Goal: Navigation & Orientation: Understand site structure

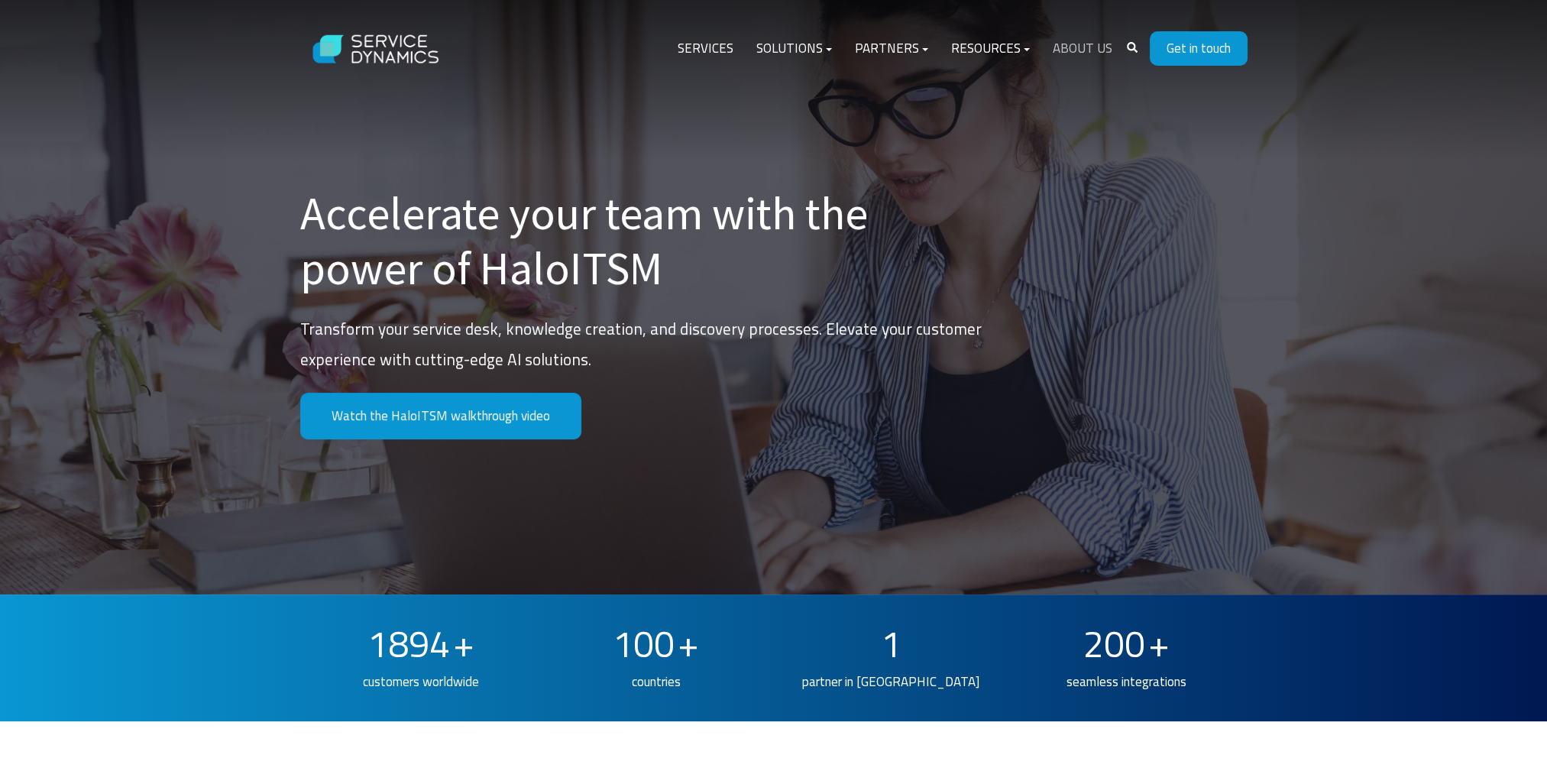
click at [1086, 48] on link "About Us" at bounding box center [1083, 49] width 82 height 37
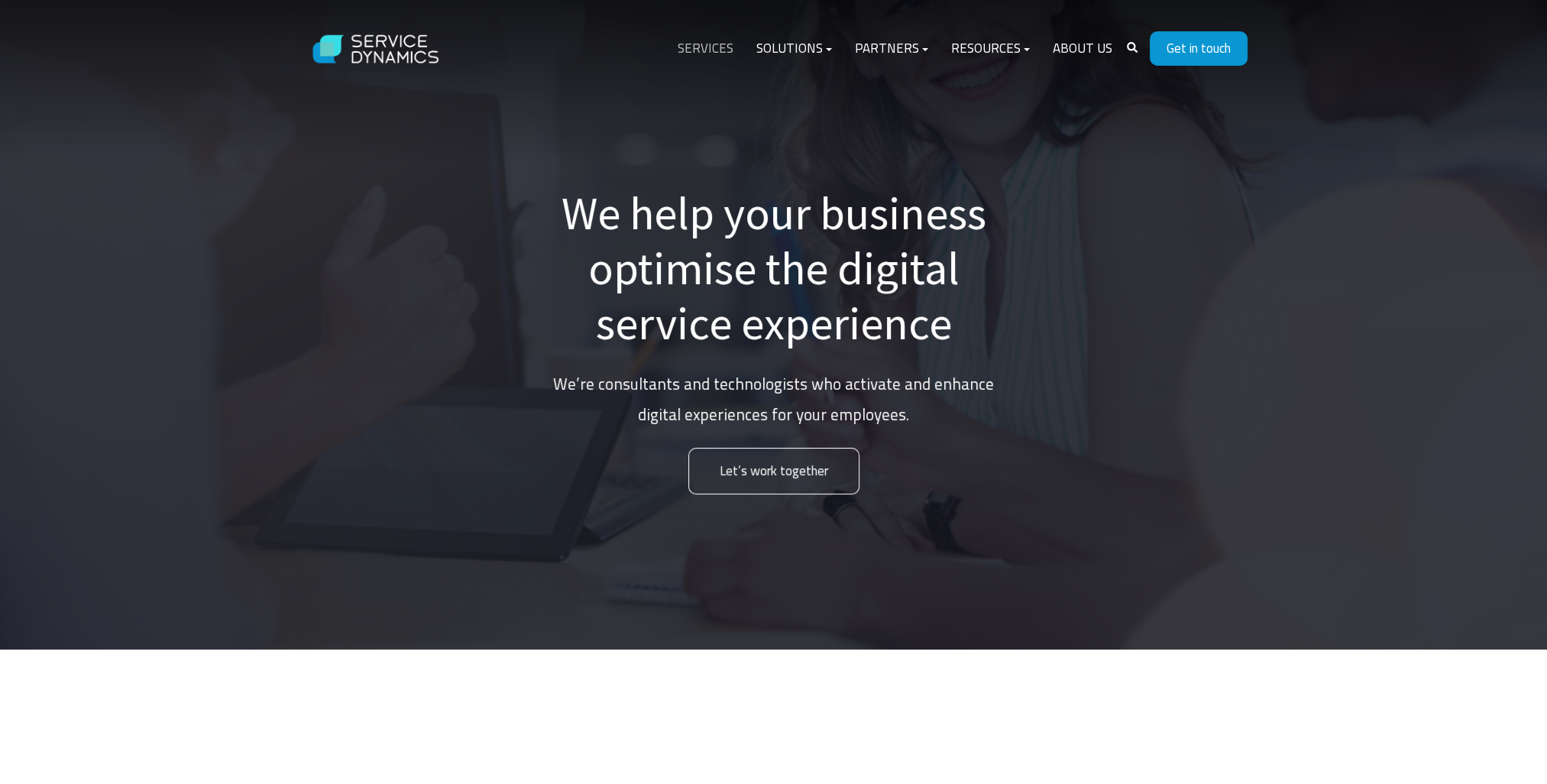
click at [716, 45] on link "Services" at bounding box center [706, 49] width 79 height 37
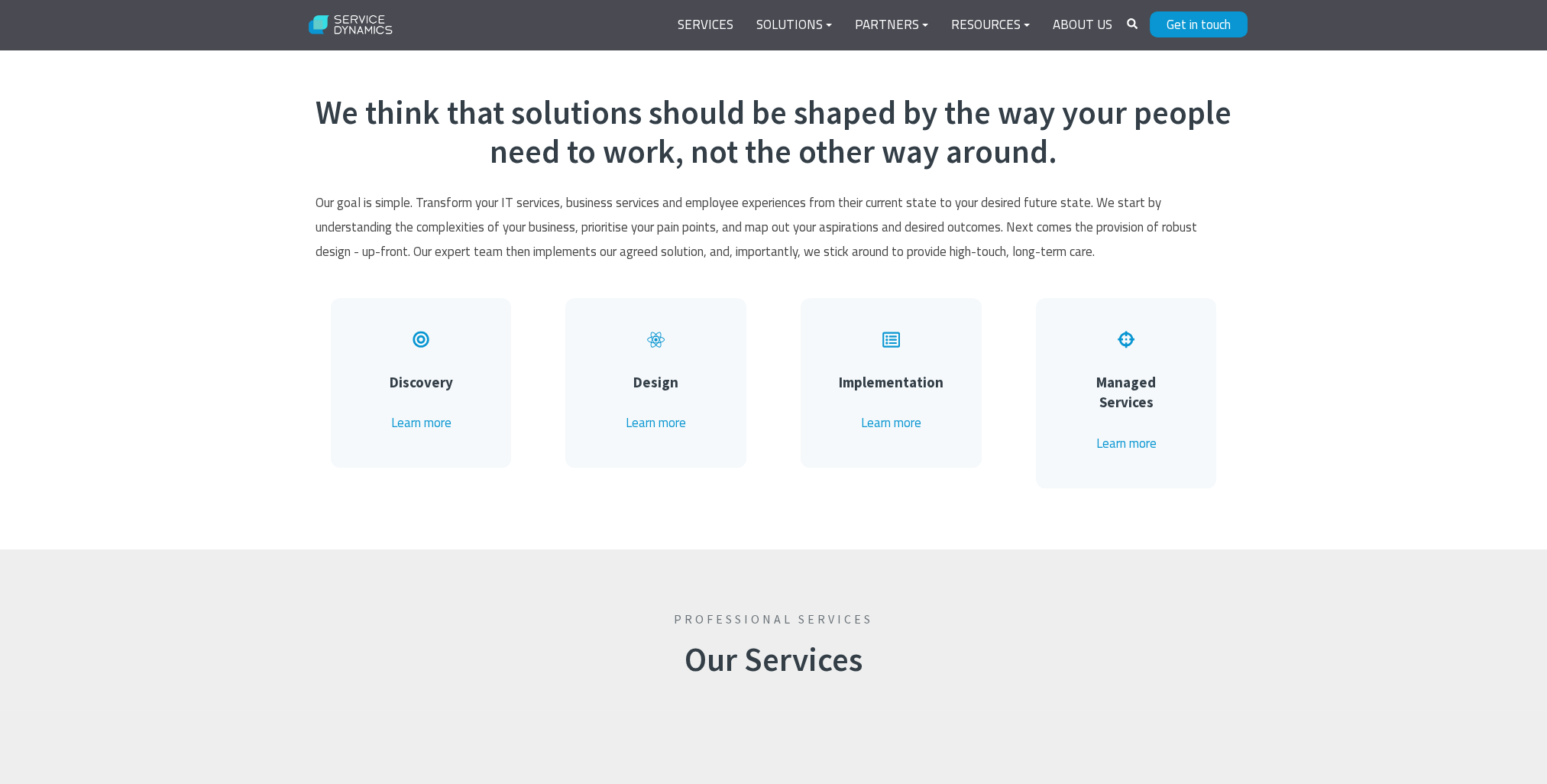
scroll to position [382, 0]
